Goal: Information Seeking & Learning: Learn about a topic

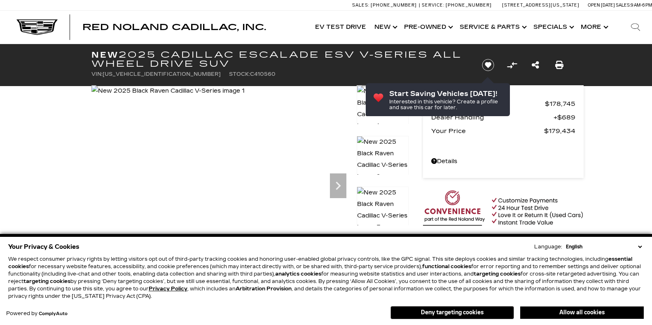
click at [639, 243] on select "English Spanish / Español English / [GEOGRAPHIC_DATA] Korean / 한국어 Vietnamese /…" at bounding box center [604, 246] width 80 height 7
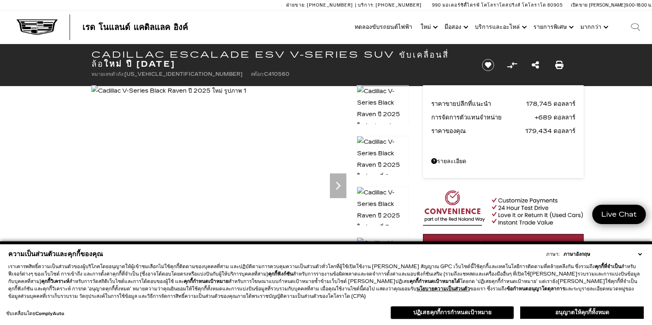
click at [639, 253] on select "ภาษาอังกฤษ สเปน / Español อังกฤษ / สหราชอาณาจักร เกาหลี / เกาหลี เวียดนาม / Tiế…" at bounding box center [602, 253] width 82 height 7
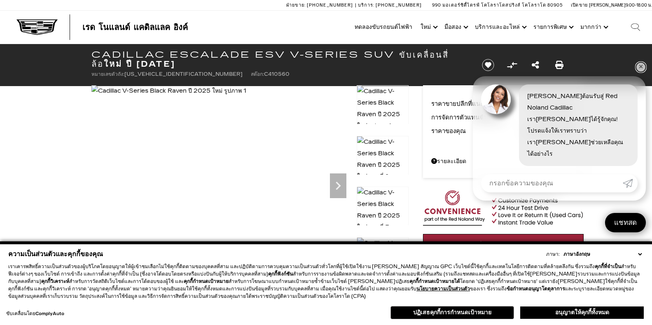
click at [642, 72] on link "✕" at bounding box center [641, 67] width 10 height 10
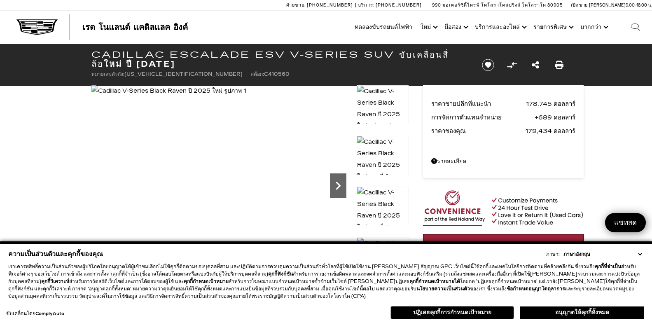
click at [336, 184] on icon "ต่อไป" at bounding box center [338, 186] width 16 height 16
click at [336, 185] on icon "ต่อไป" at bounding box center [338, 186] width 16 height 16
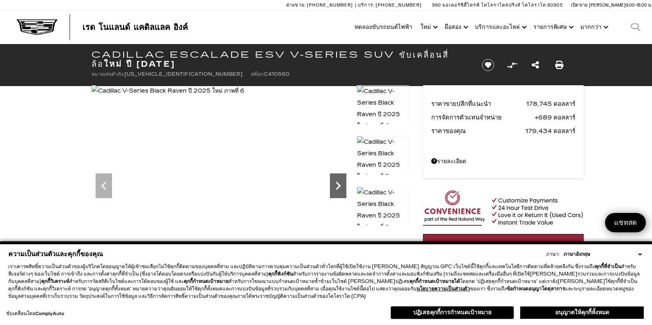
click at [336, 185] on icon "ต่อไป" at bounding box center [338, 186] width 16 height 16
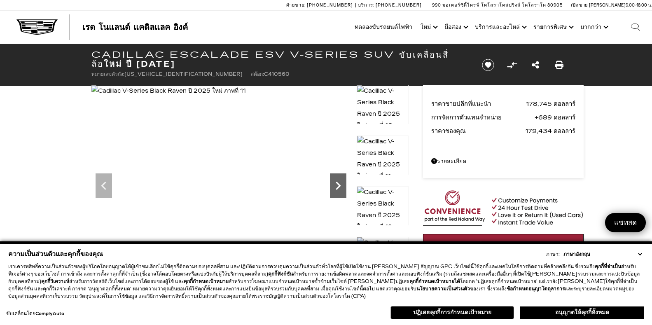
click at [336, 185] on icon "ต่อไป" at bounding box center [338, 186] width 16 height 16
click at [337, 185] on icon "ต่อไป" at bounding box center [338, 186] width 16 height 16
